Goal: Navigation & Orientation: Find specific page/section

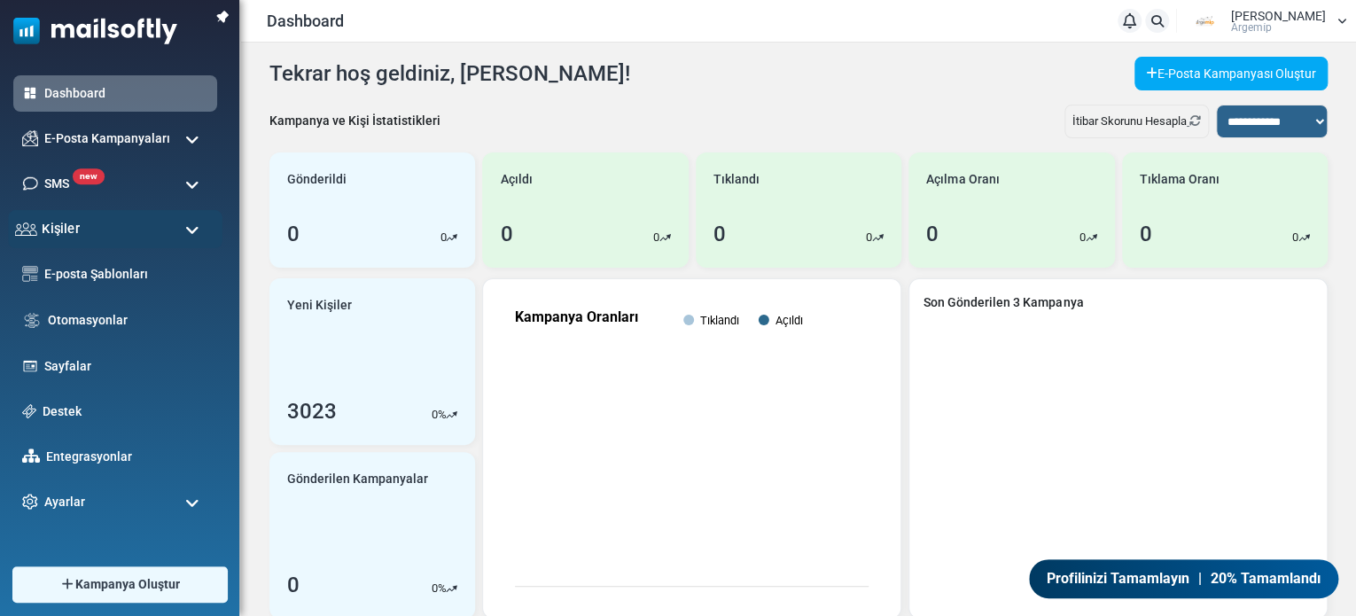
click at [133, 239] on div "Kişiler" at bounding box center [115, 229] width 214 height 38
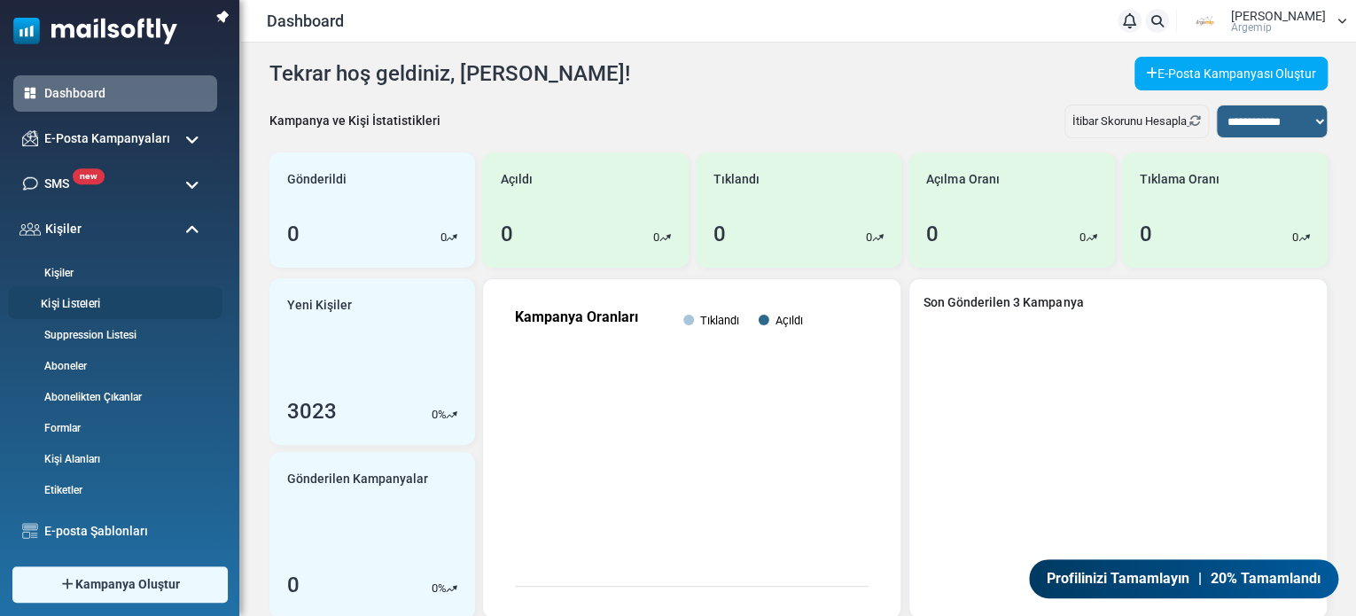
click at [121, 309] on link "Kişi Listeleri" at bounding box center [112, 304] width 209 height 17
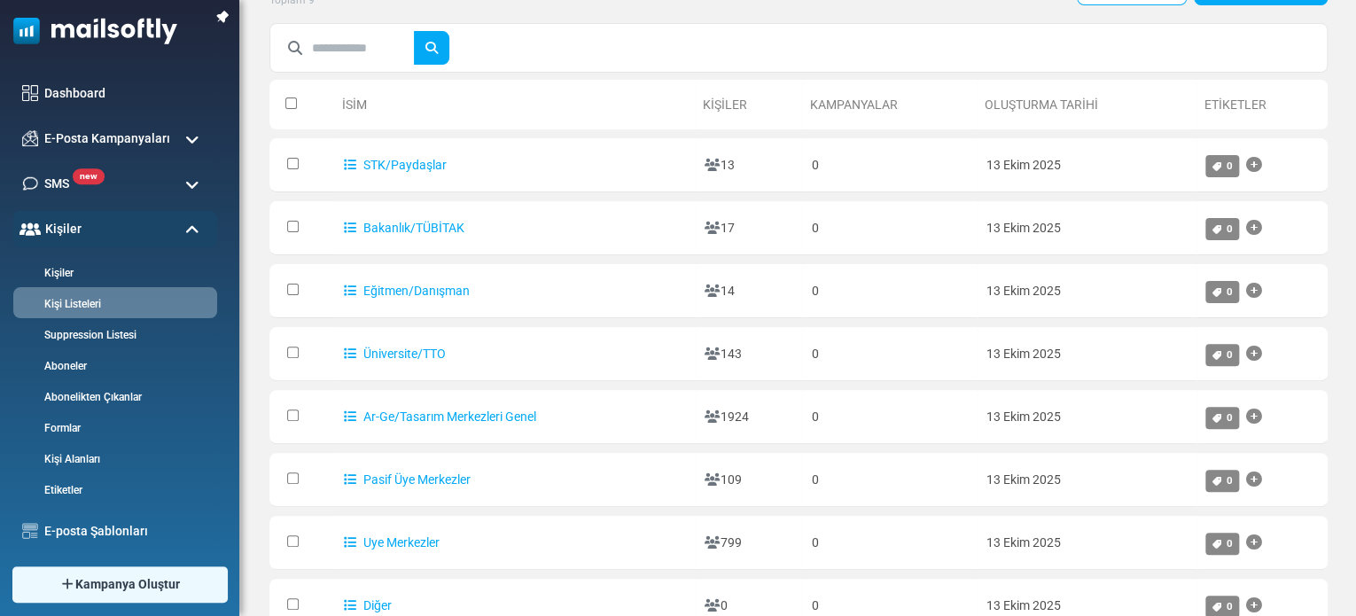
scroll to position [86, 0]
click at [552, 66] on div at bounding box center [798, 47] width 1058 height 50
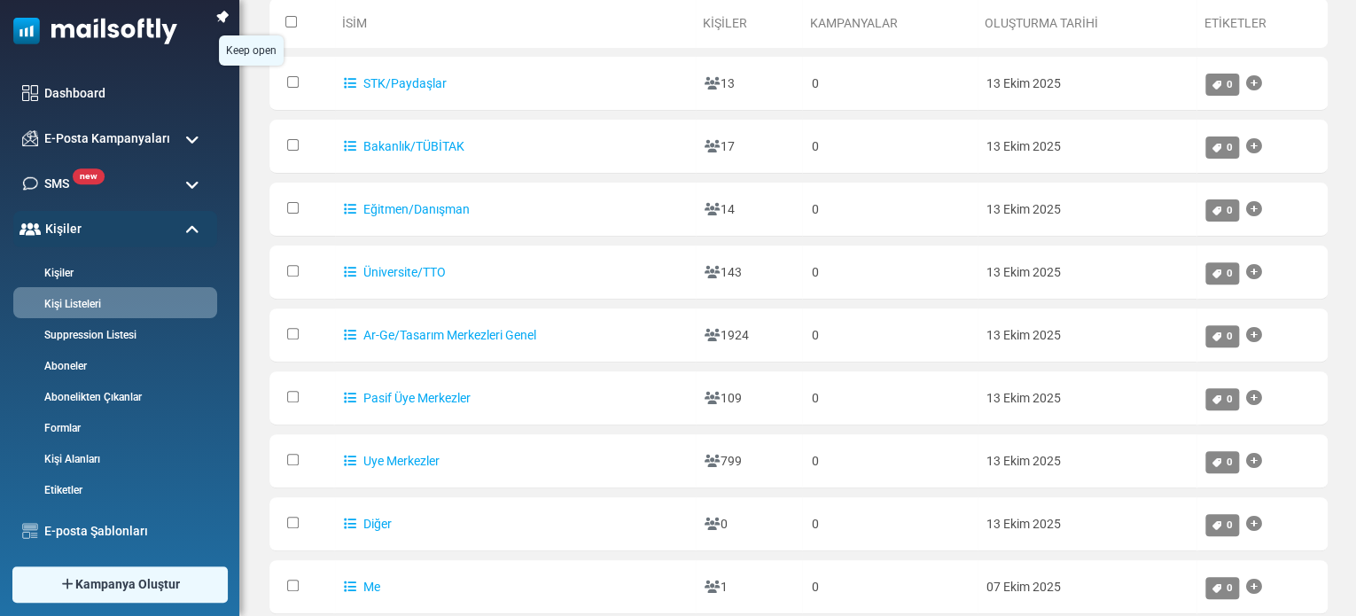
click at [224, 17] on img at bounding box center [222, 16] width 25 height 25
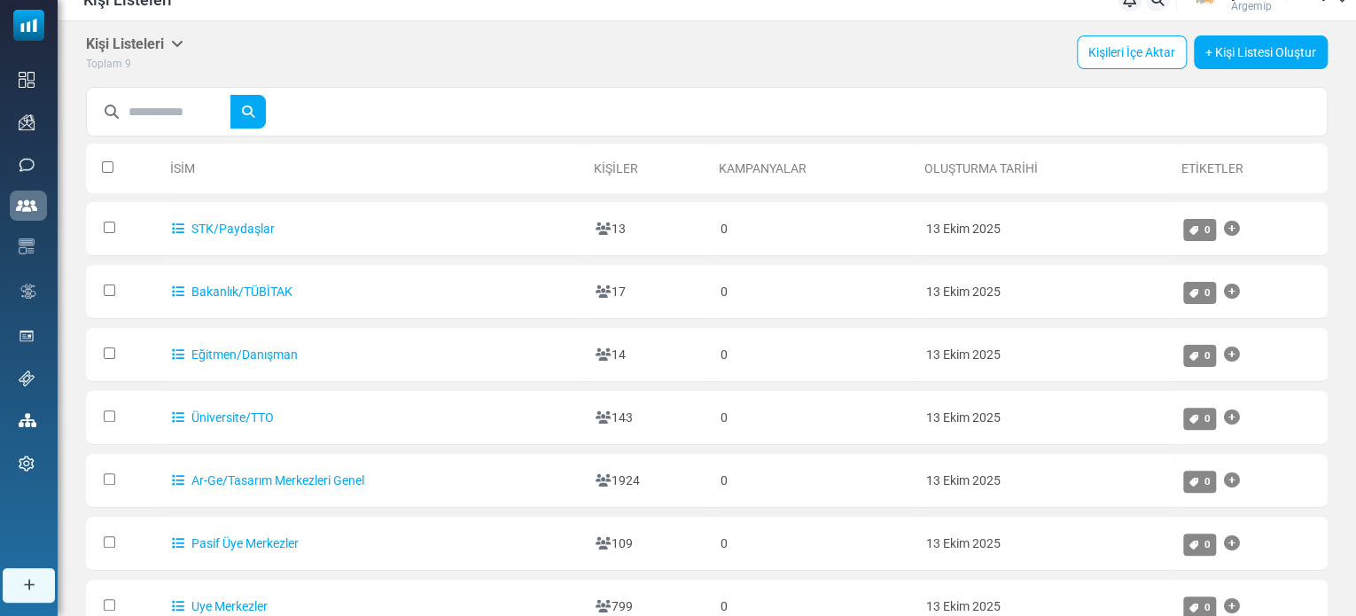
scroll to position [0, 0]
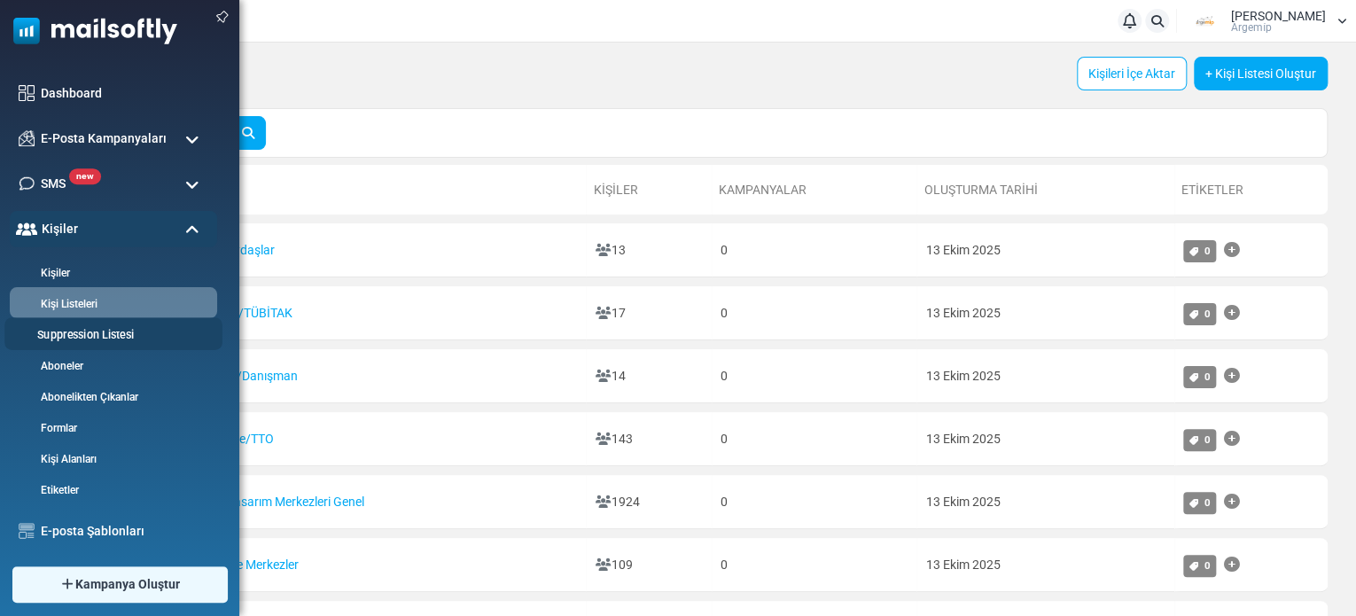
click at [78, 339] on link "Suppression Listesi" at bounding box center [110, 335] width 213 height 17
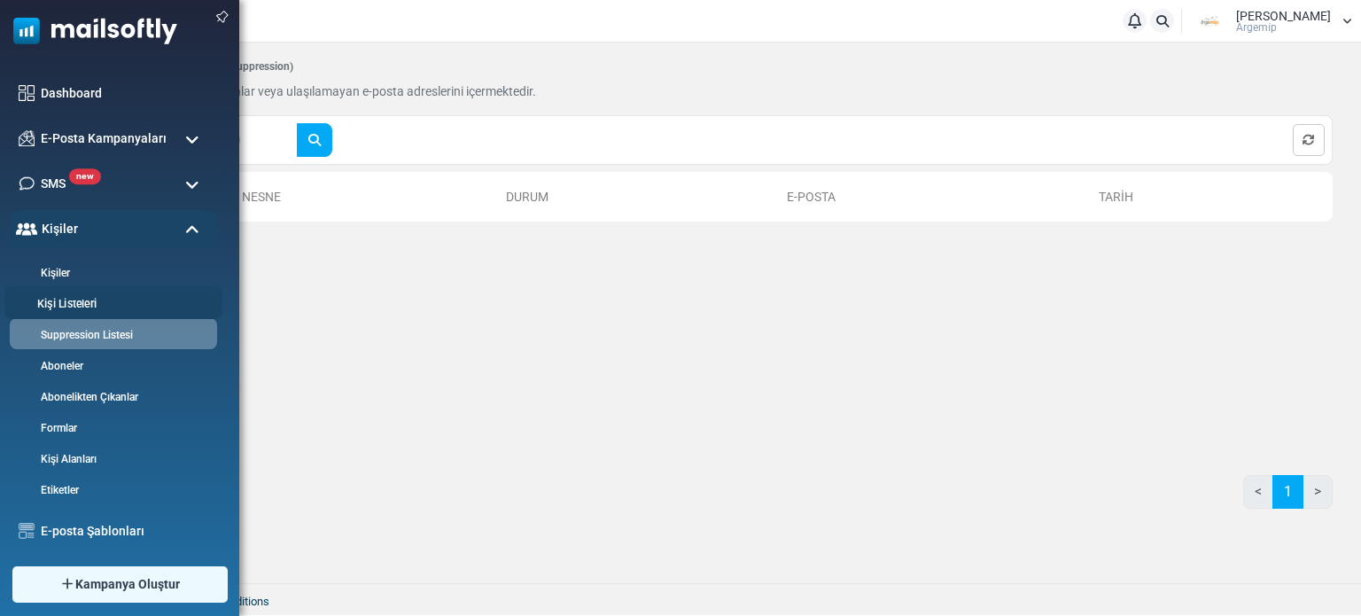
click at [78, 296] on link "Kişi Listeleri" at bounding box center [110, 304] width 213 height 17
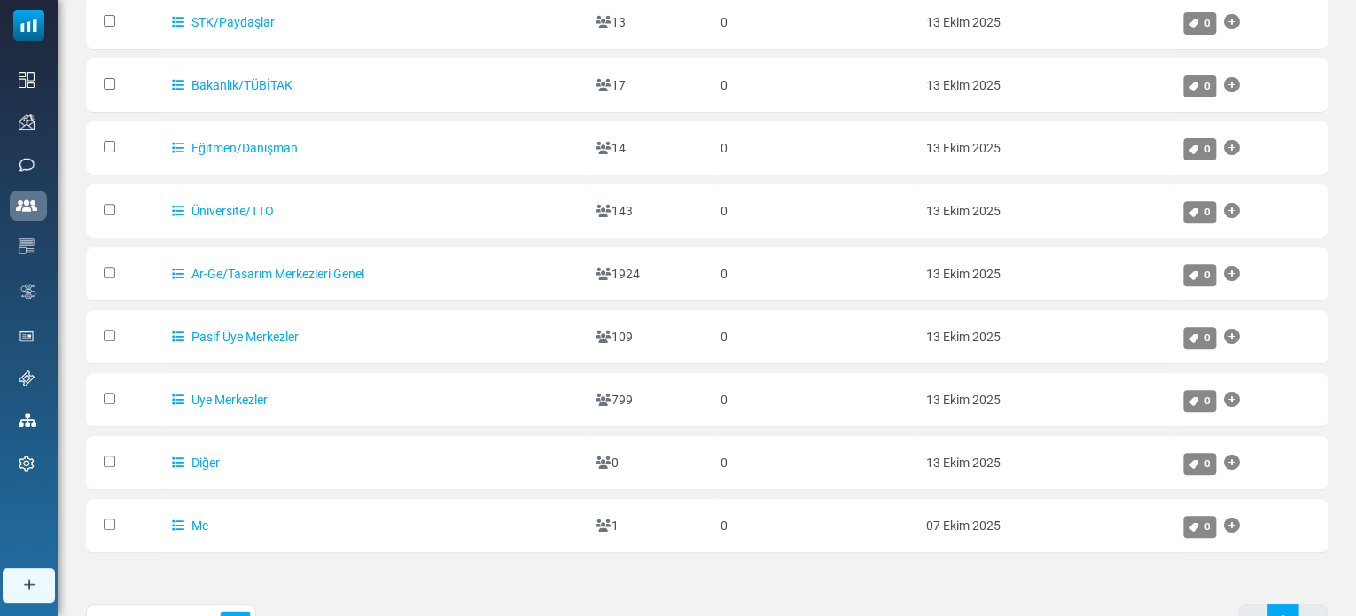
scroll to position [234, 0]
